Goal: Complete application form

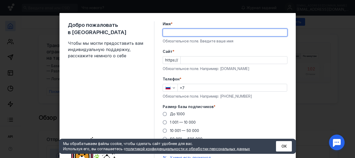
click at [168, 32] on input "Имя *" at bounding box center [225, 32] width 124 height 7
type input "[PERSON_NAME]"
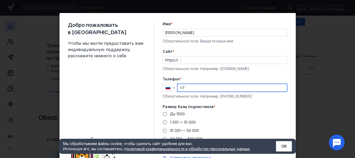
click at [186, 89] on input "+7" at bounding box center [232, 87] width 109 height 7
click at [311, 57] on div "Добро пожаловать в Sendsay Чтобы мы могли предоставить вам индивидуальную подде…" at bounding box center [177, 79] width 355 height 158
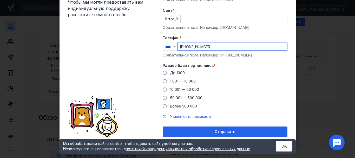
scroll to position [41, 0]
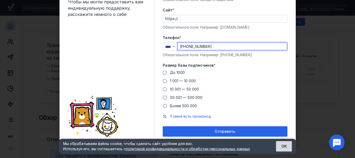
type input "[PHONE_NUMBER]"
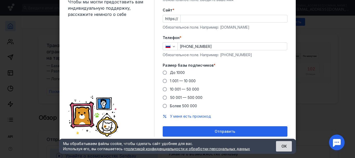
click at [281, 147] on button "ОК" at bounding box center [284, 146] width 16 height 10
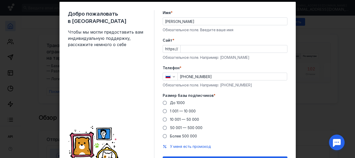
scroll to position [17, 0]
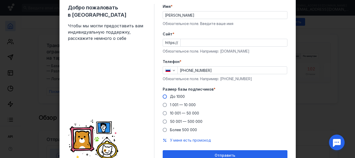
click at [163, 96] on span at bounding box center [165, 96] width 4 height 4
click at [0, 0] on input "До 1000" at bounding box center [0, 0] width 0 height 0
